Goal: Task Accomplishment & Management: Use online tool/utility

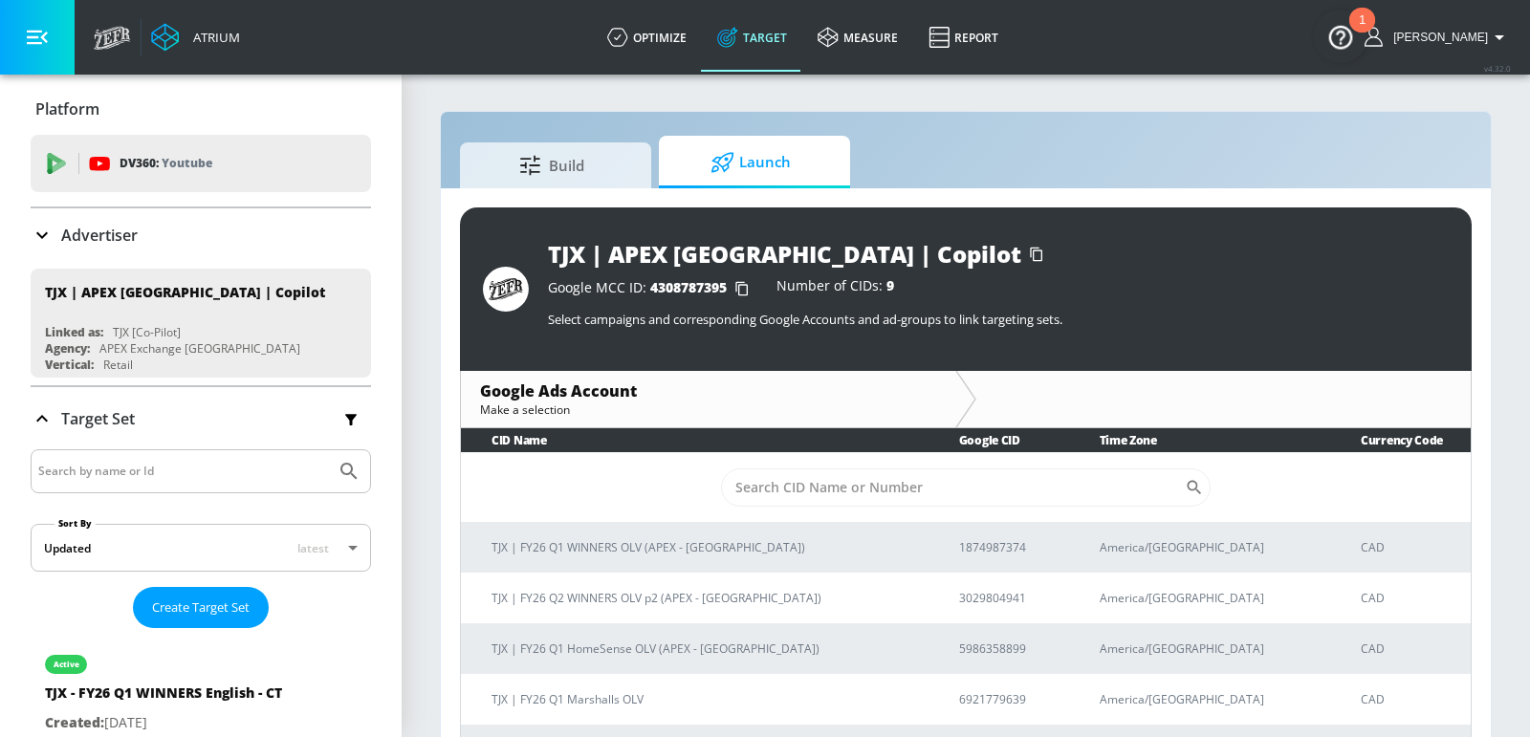
click at [270, 243] on div "Advertiser" at bounding box center [201, 235] width 340 height 23
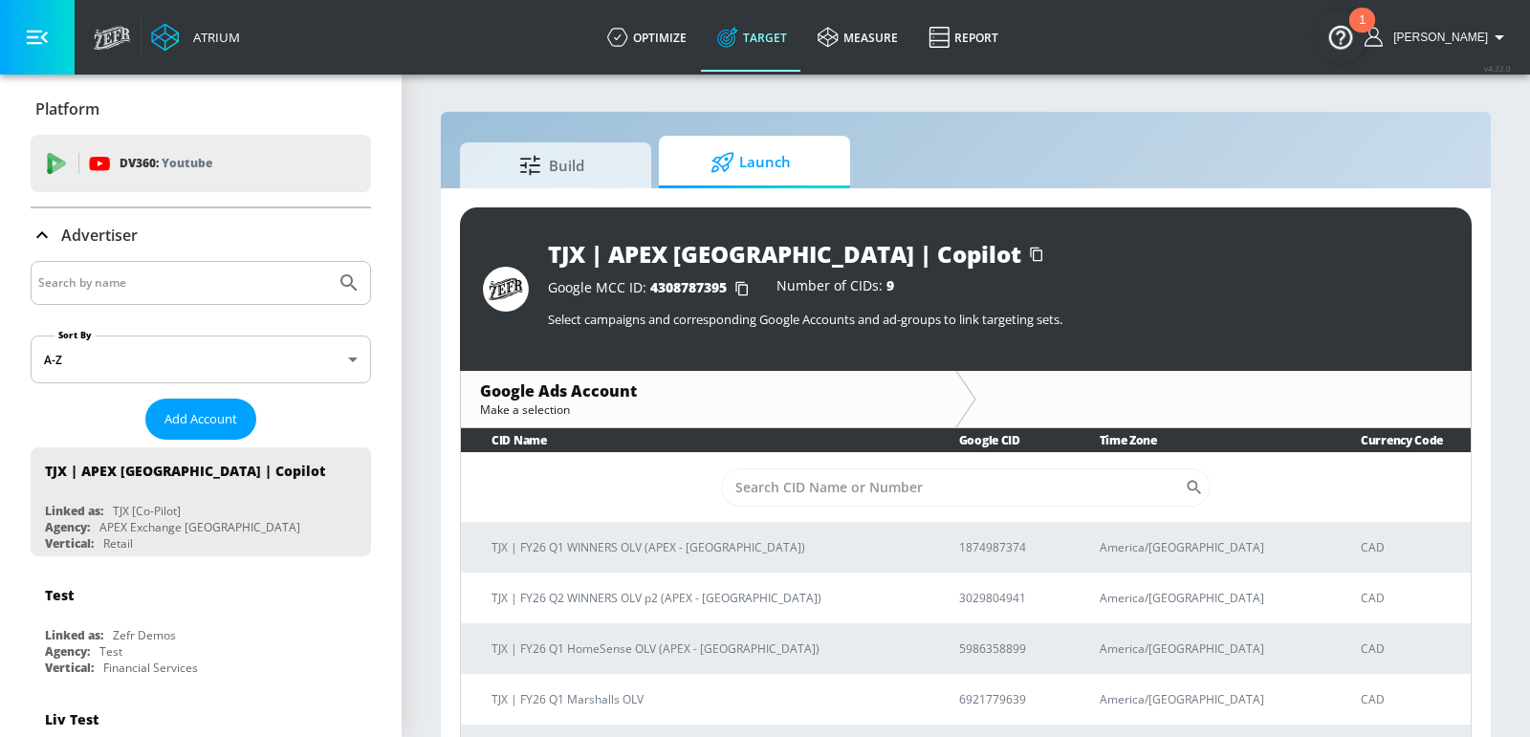
click at [198, 279] on input "Search by name" at bounding box center [183, 283] width 290 height 25
type input "air canada"
click at [328, 262] on button "Submit Search" at bounding box center [349, 283] width 42 height 42
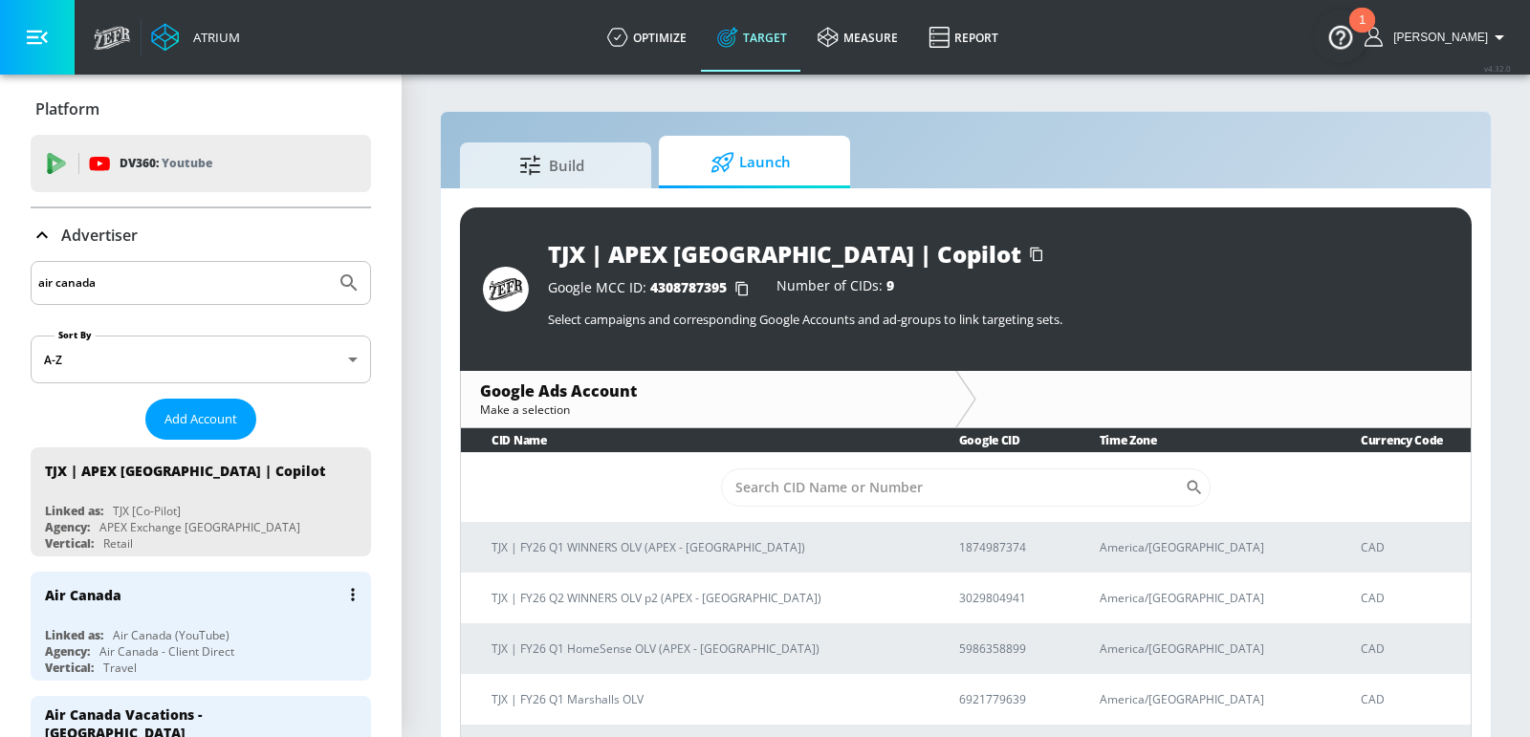
click at [174, 610] on div "Air Canada" at bounding box center [205, 595] width 321 height 46
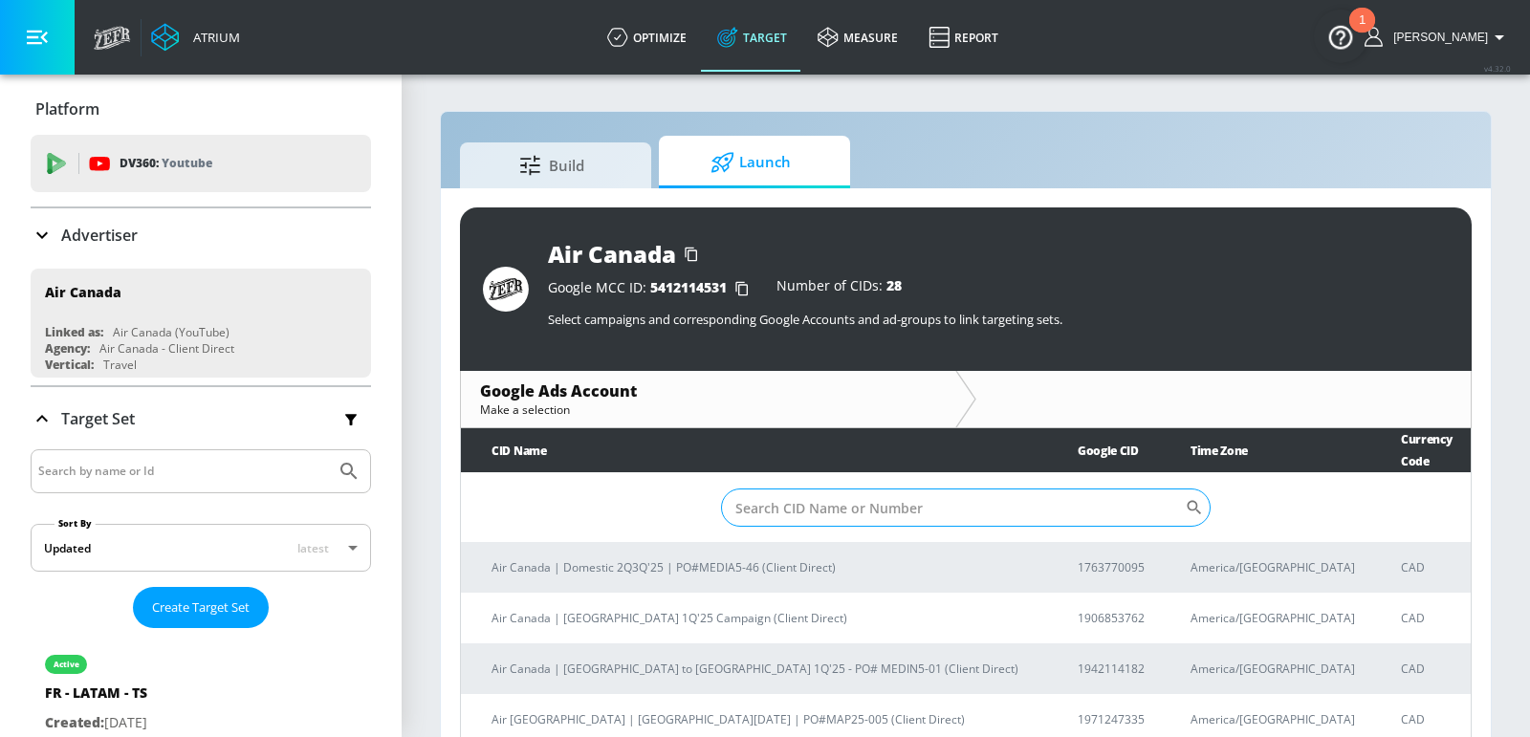
click at [834, 496] on input "Sort By" at bounding box center [953, 508] width 464 height 38
paste input "9280013180"
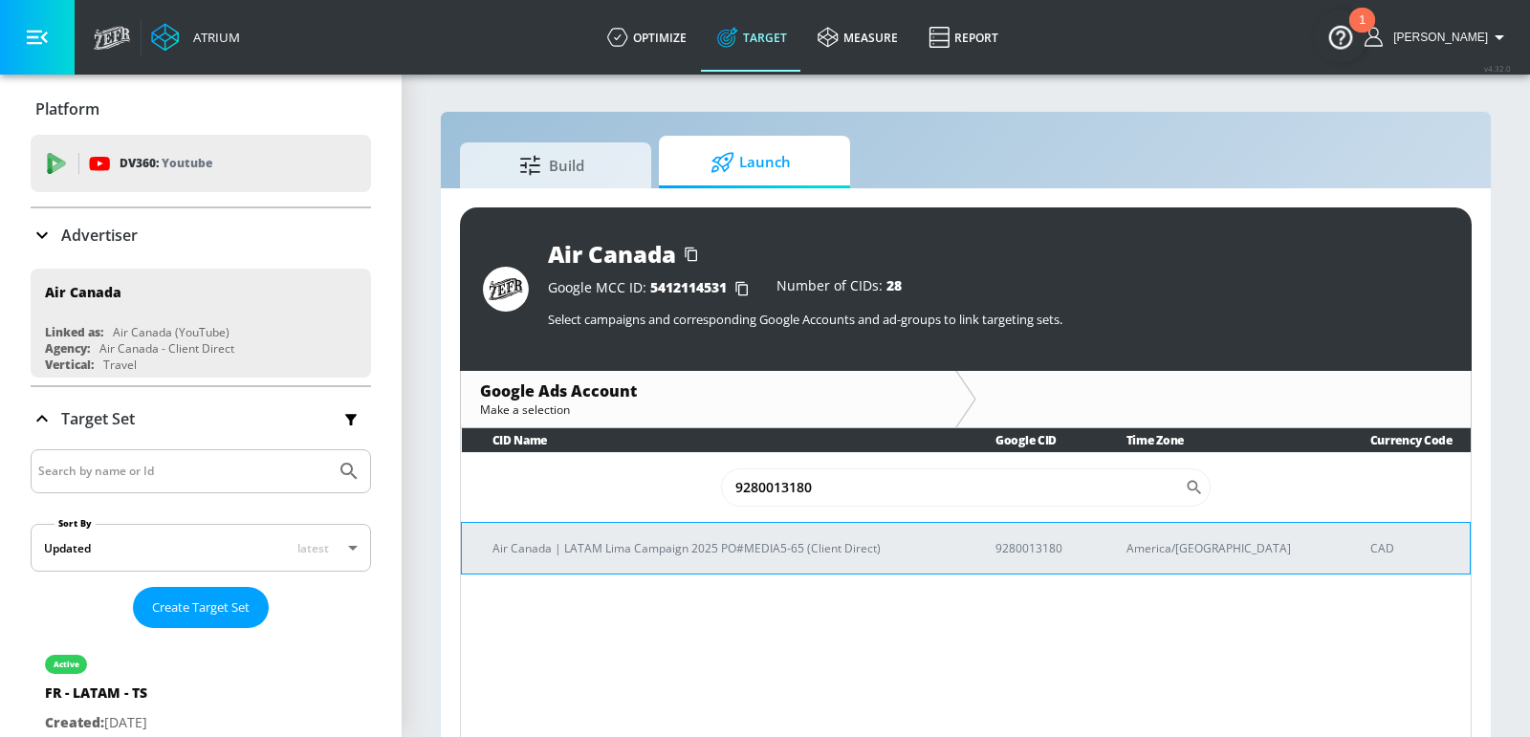
type input "9280013180"
click at [764, 539] on p "Air Canada | LATAM Lima Campaign 2025 PO#MEDIA5-65 (Client Direct)" at bounding box center [721, 548] width 457 height 20
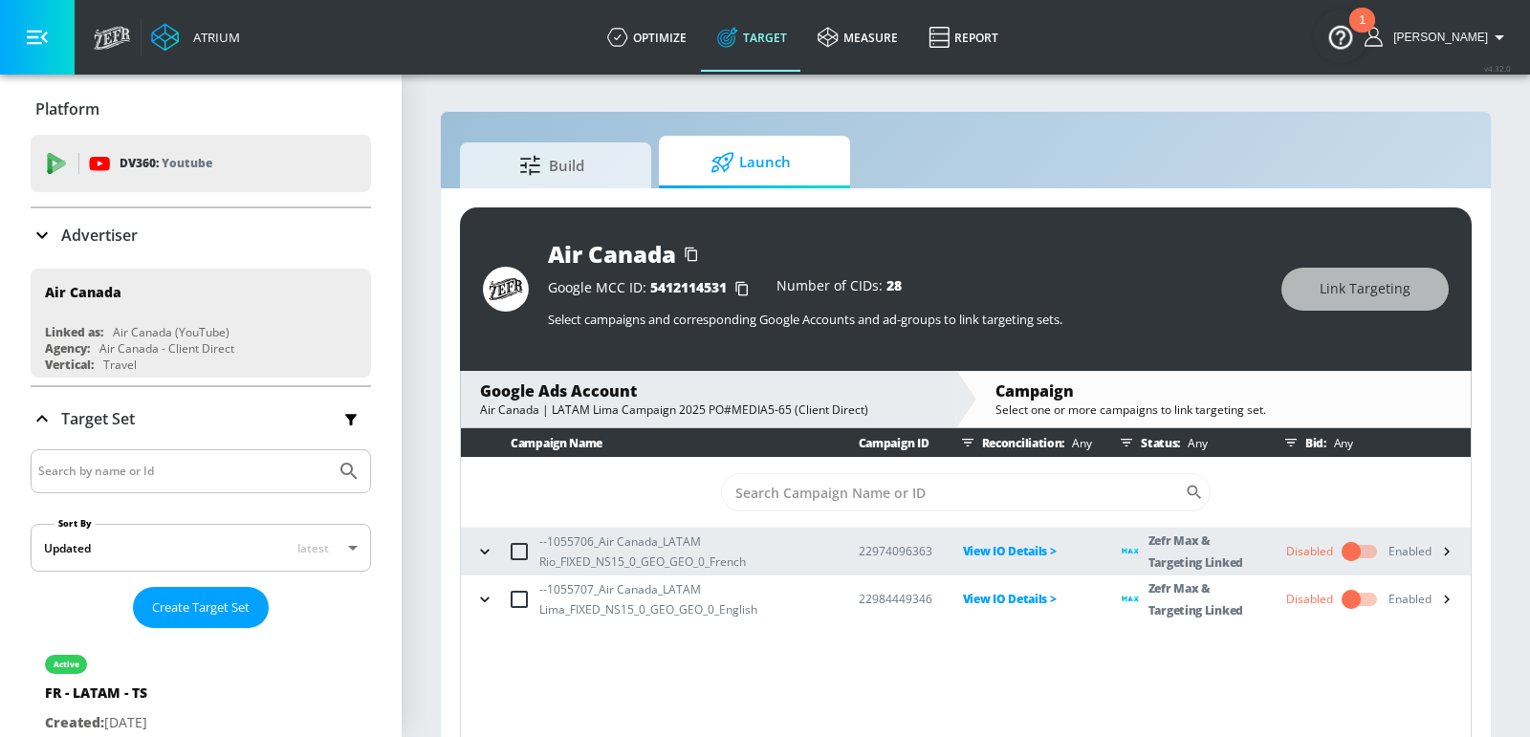
click at [484, 595] on icon "button" at bounding box center [484, 599] width 19 height 19
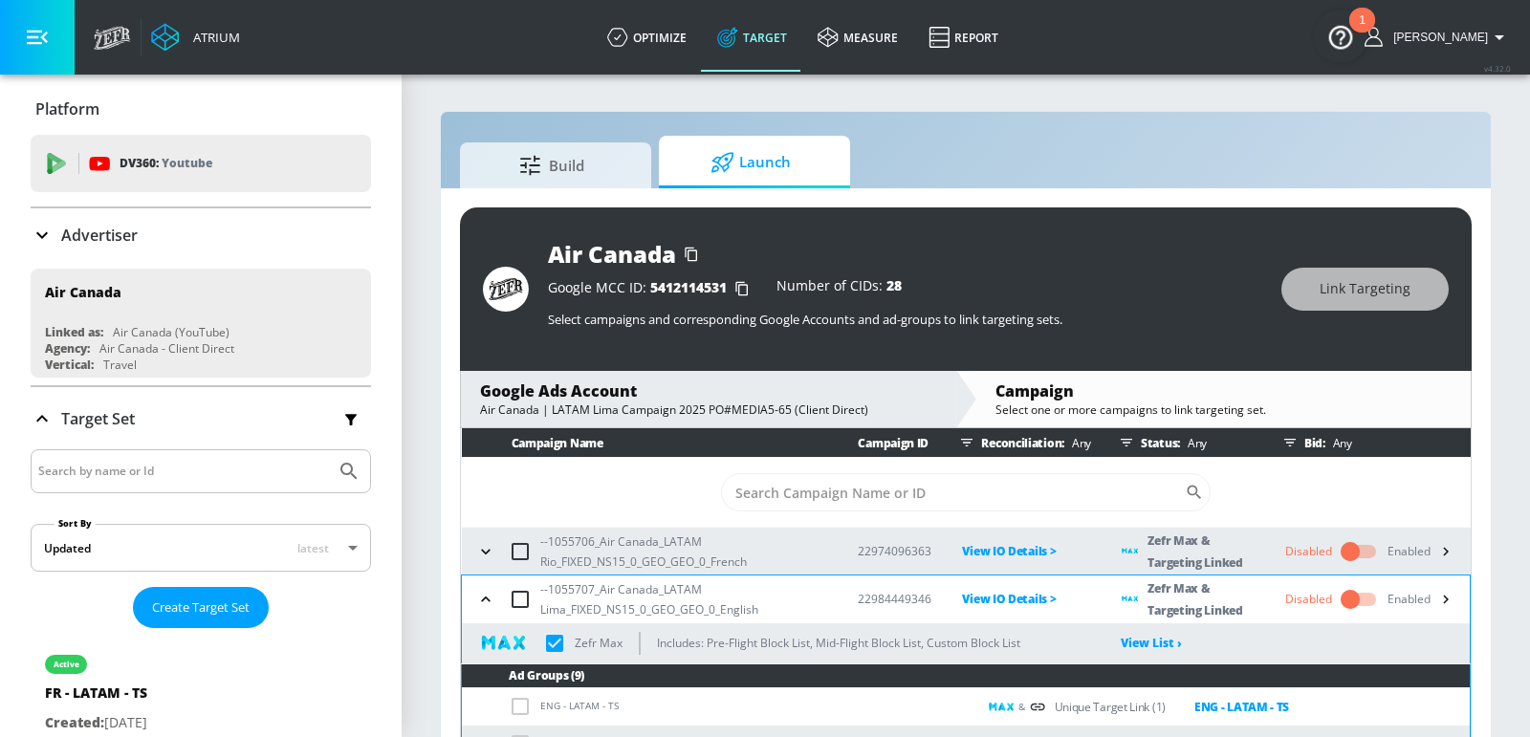
click at [484, 565] on div "--1055706_Air Canada_LATAM Rio_FIXED_NS15_0_GEO_GEO_0_French" at bounding box center [650, 552] width 357 height 40
click at [484, 551] on icon "button" at bounding box center [485, 551] width 9 height 5
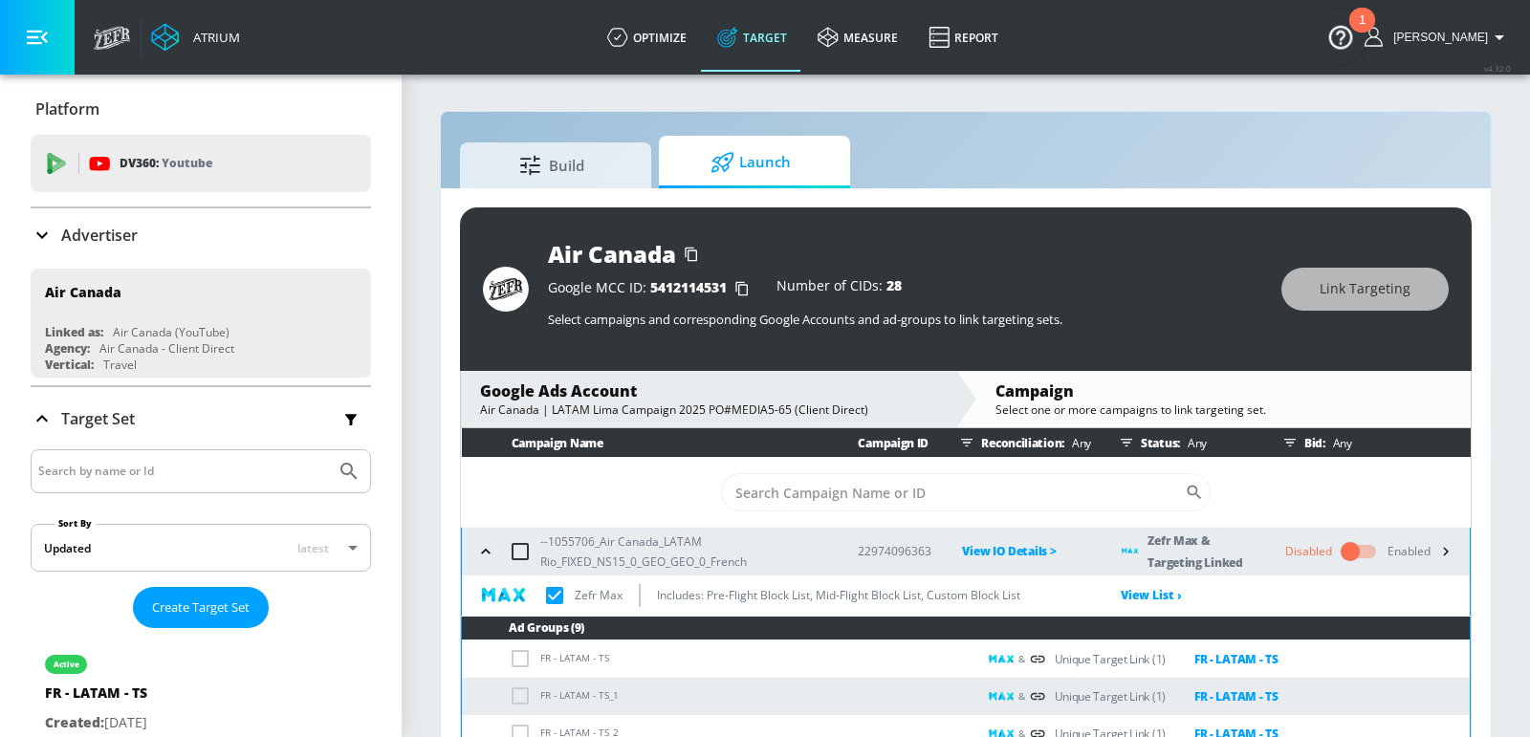
click at [482, 559] on icon "button" at bounding box center [485, 551] width 19 height 19
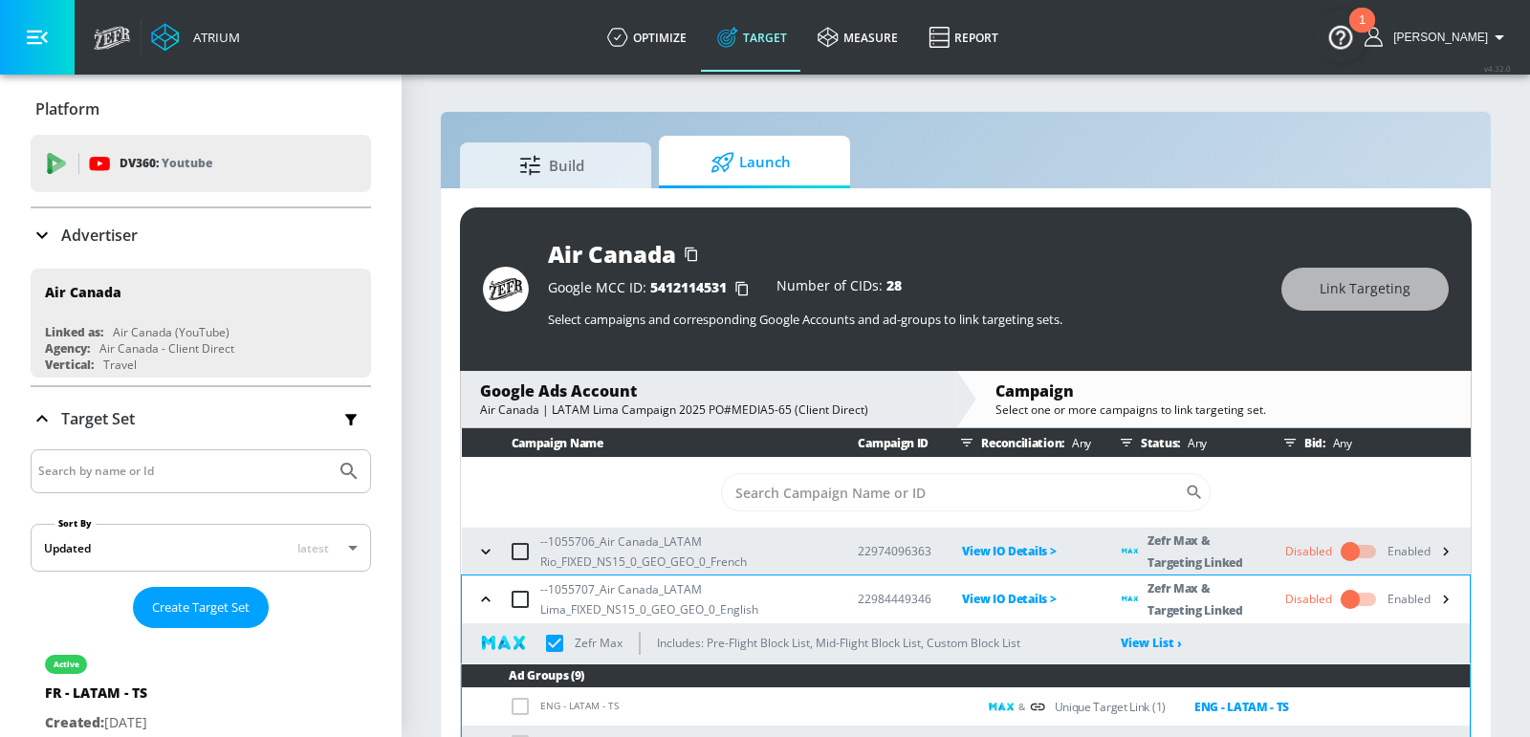
click at [485, 599] on icon "button" at bounding box center [485, 599] width 19 height 19
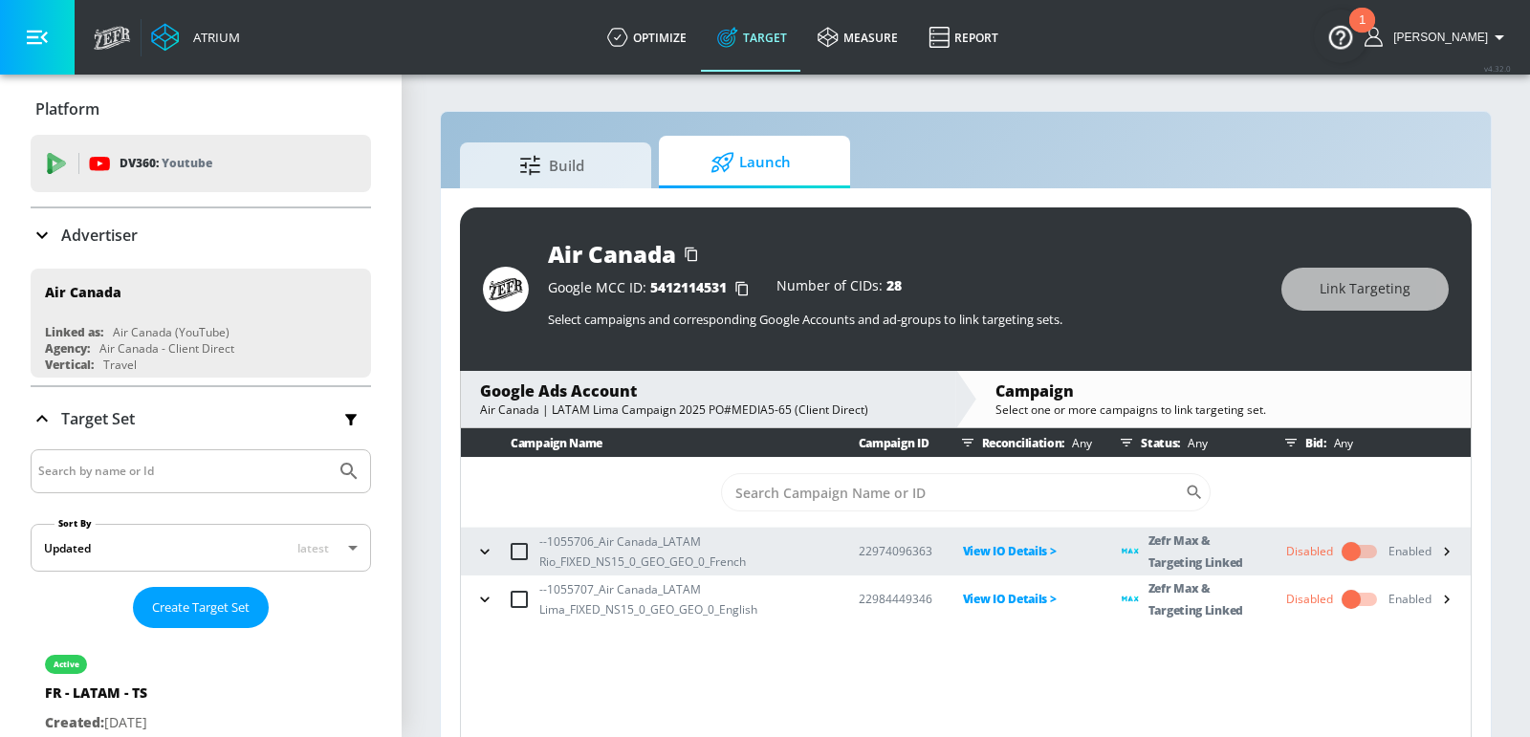
click at [592, 422] on div "Google Ads Account Air Canada | LATAM Lima Campaign 2025 PO#MEDIA5-65 (Client D…" at bounding box center [708, 399] width 494 height 56
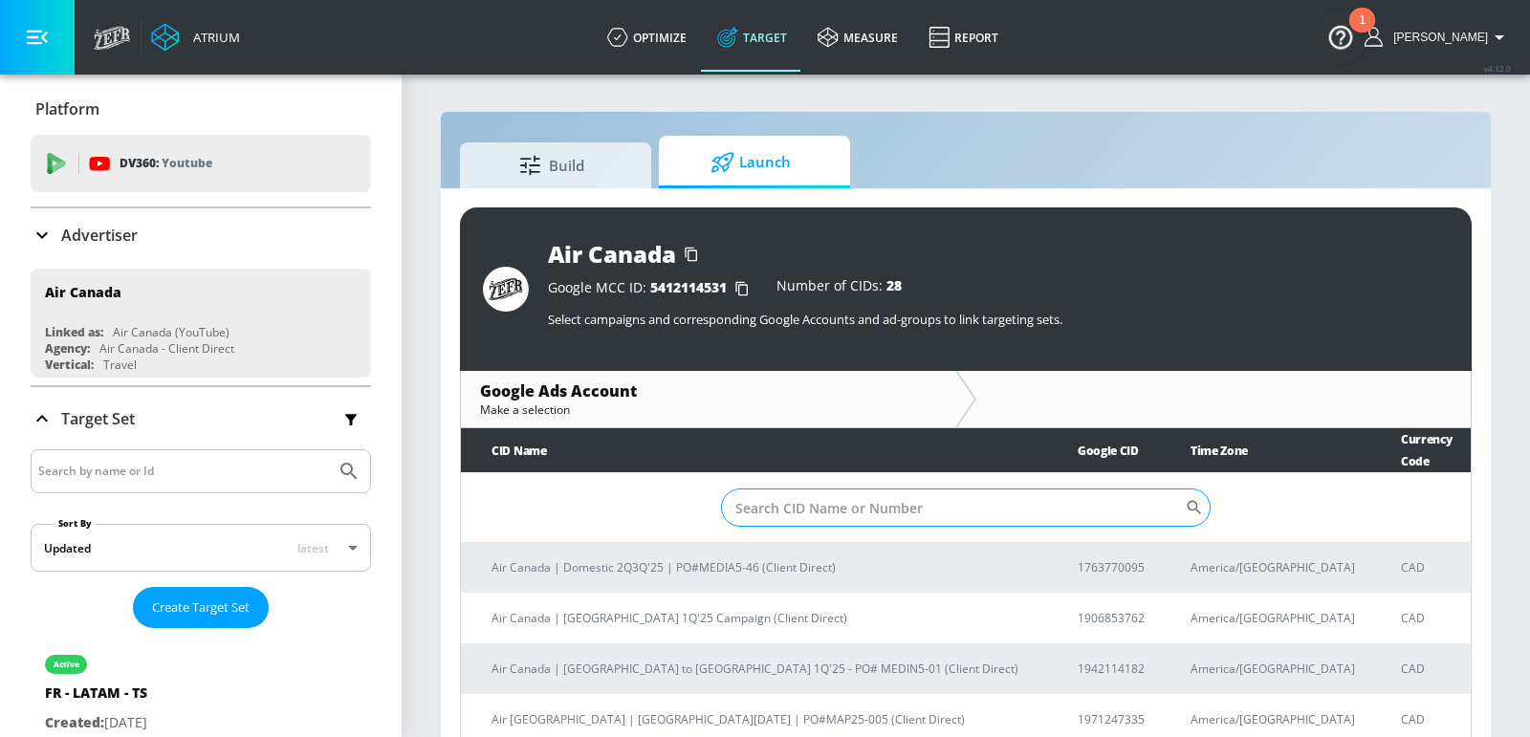
click at [782, 502] on input "Sort By" at bounding box center [953, 508] width 464 height 38
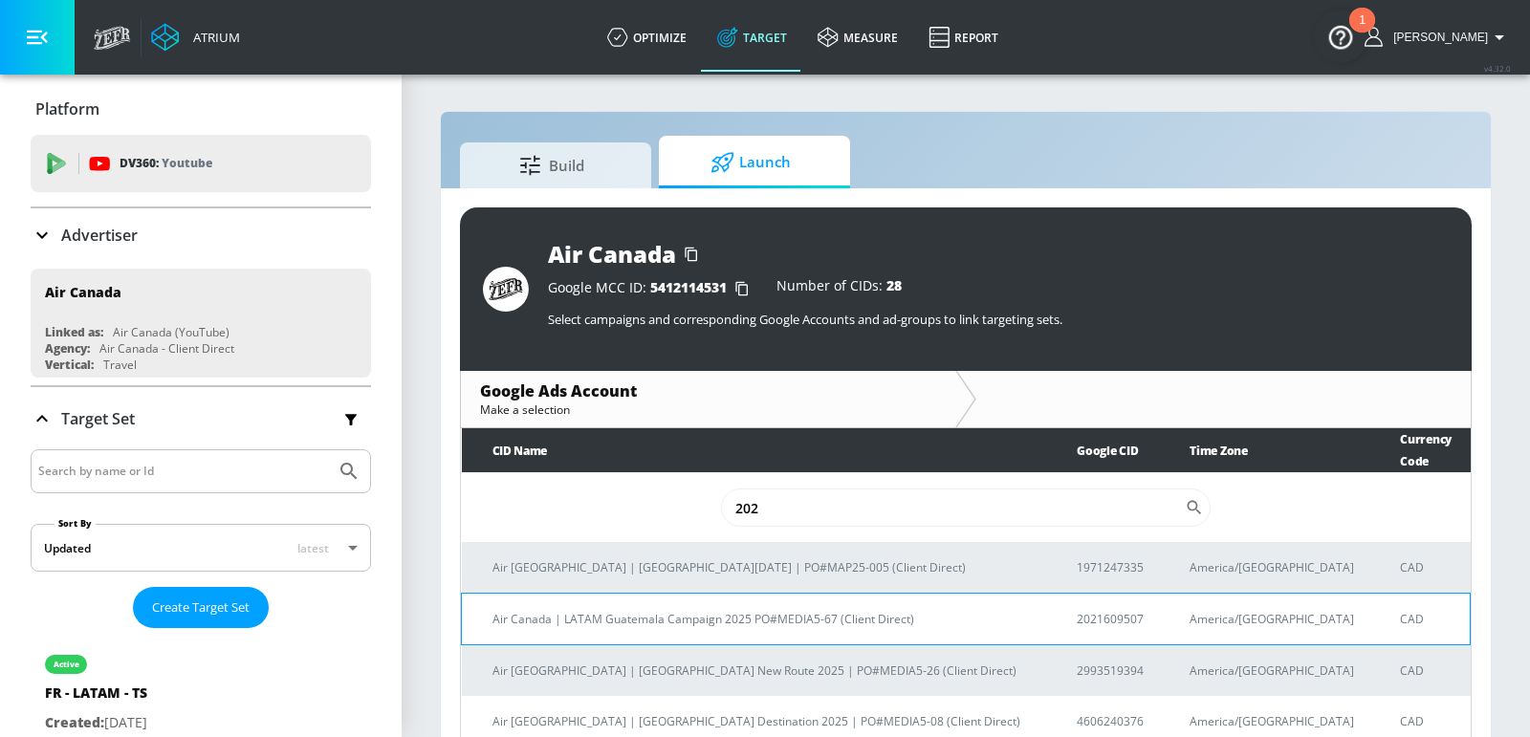
type input "202"
click at [765, 609] on p "Air Canada | LATAM Guatemala Campaign 2025 PO#MEDIA5-67 (Client Direct)" at bounding box center [762, 619] width 538 height 20
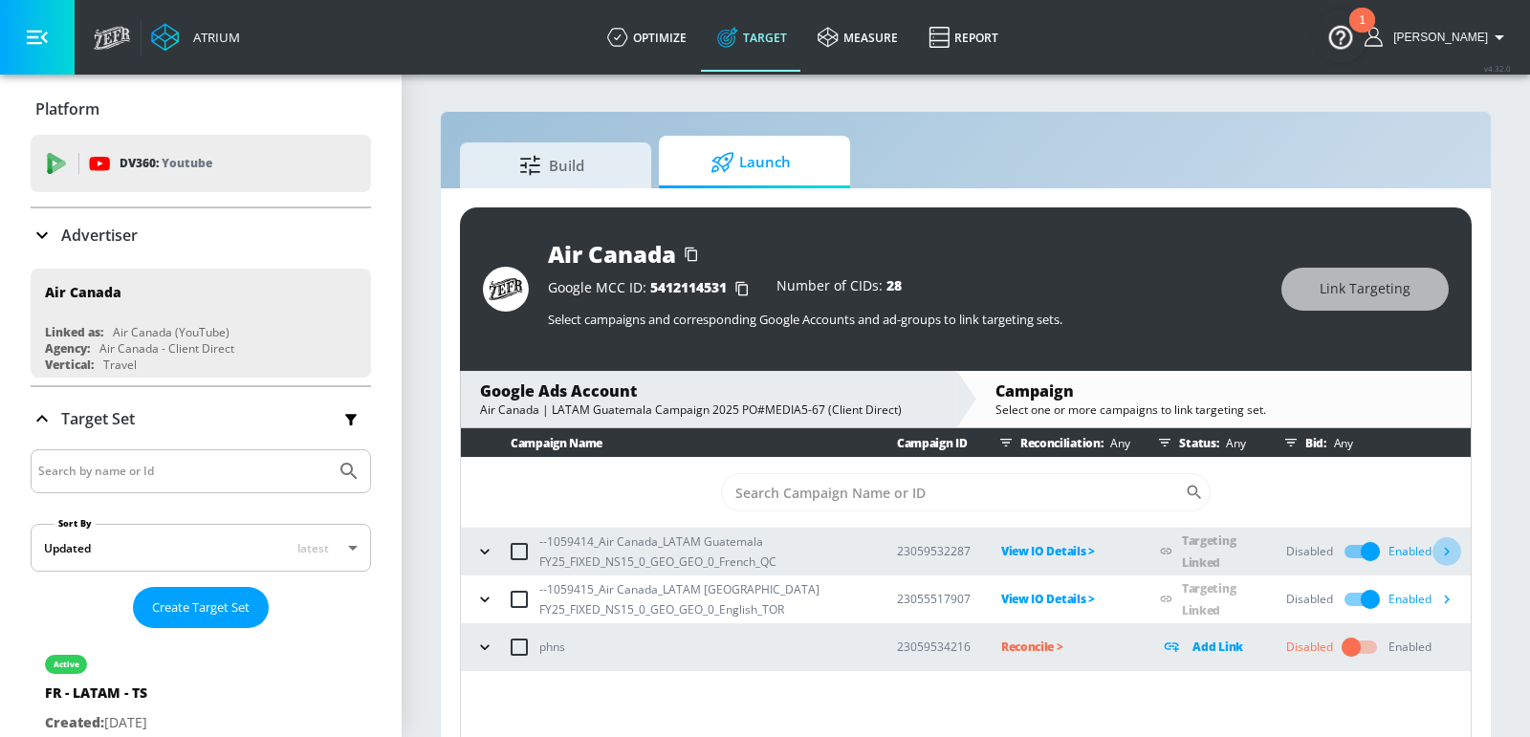
click at [1452, 552] on icon "button" at bounding box center [1447, 551] width 20 height 20
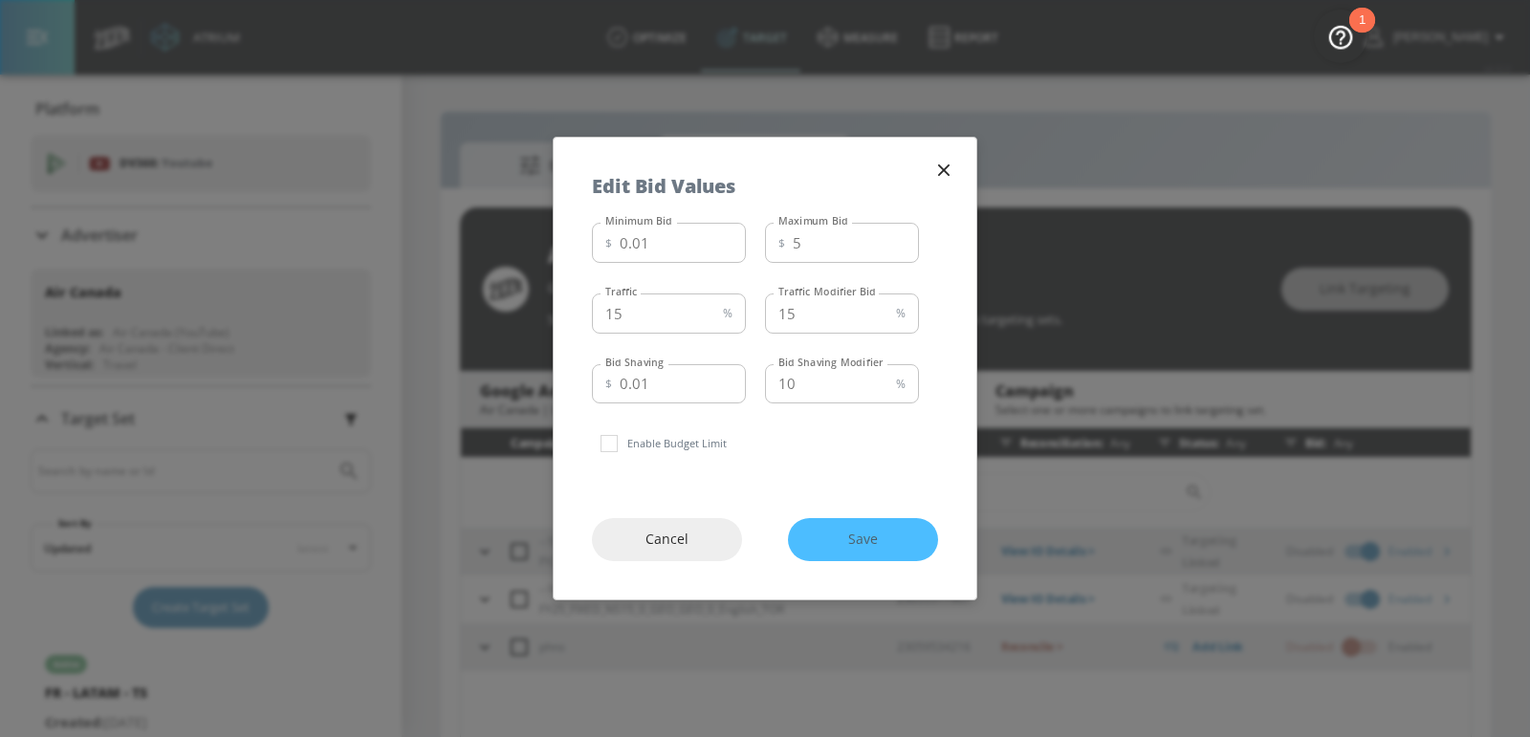
click at [944, 179] on icon "button" at bounding box center [943, 170] width 21 height 21
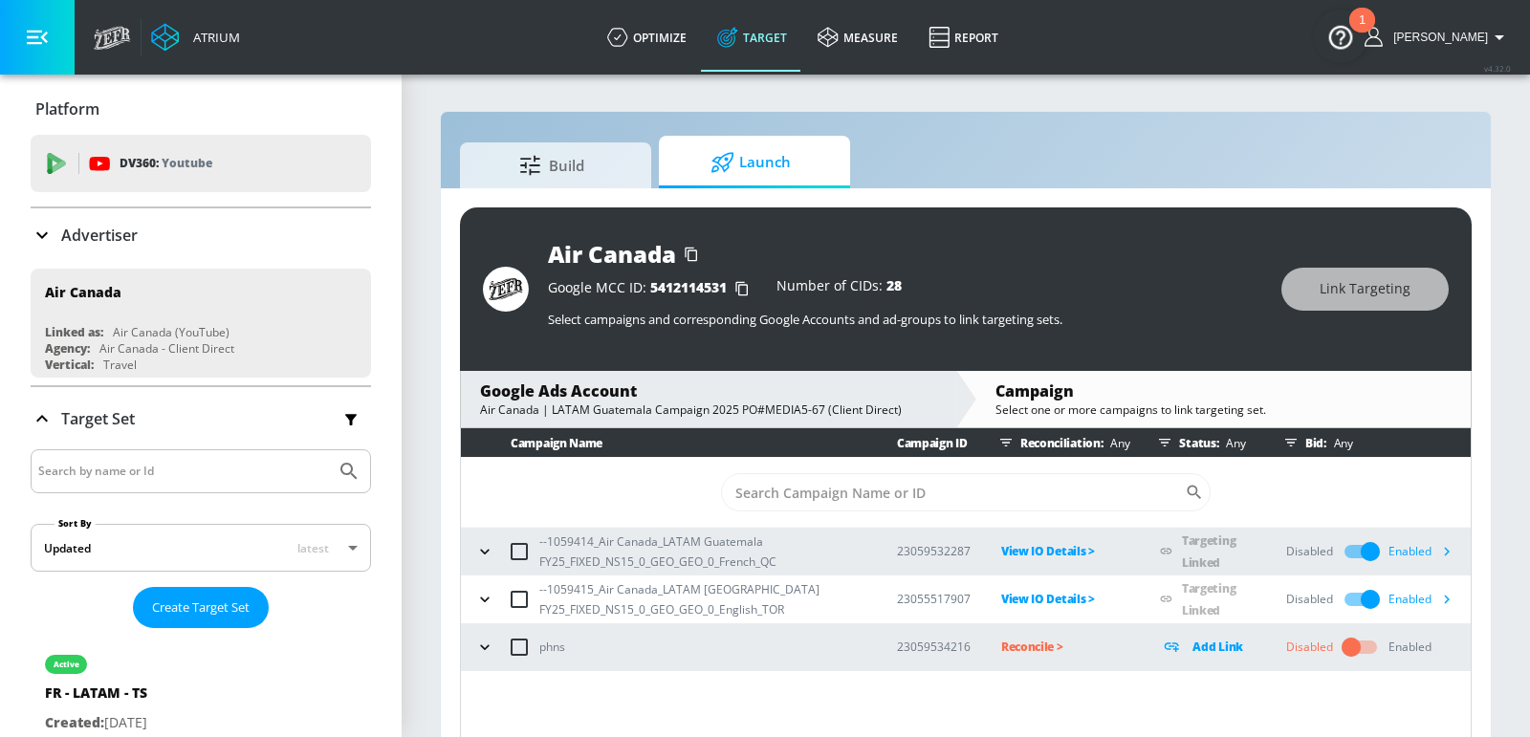
click at [1368, 552] on input "checkbox" at bounding box center [1370, 552] width 109 height 36
click at [1370, 599] on input "checkbox" at bounding box center [1370, 599] width 109 height 36
